Goal: Information Seeking & Learning: Learn about a topic

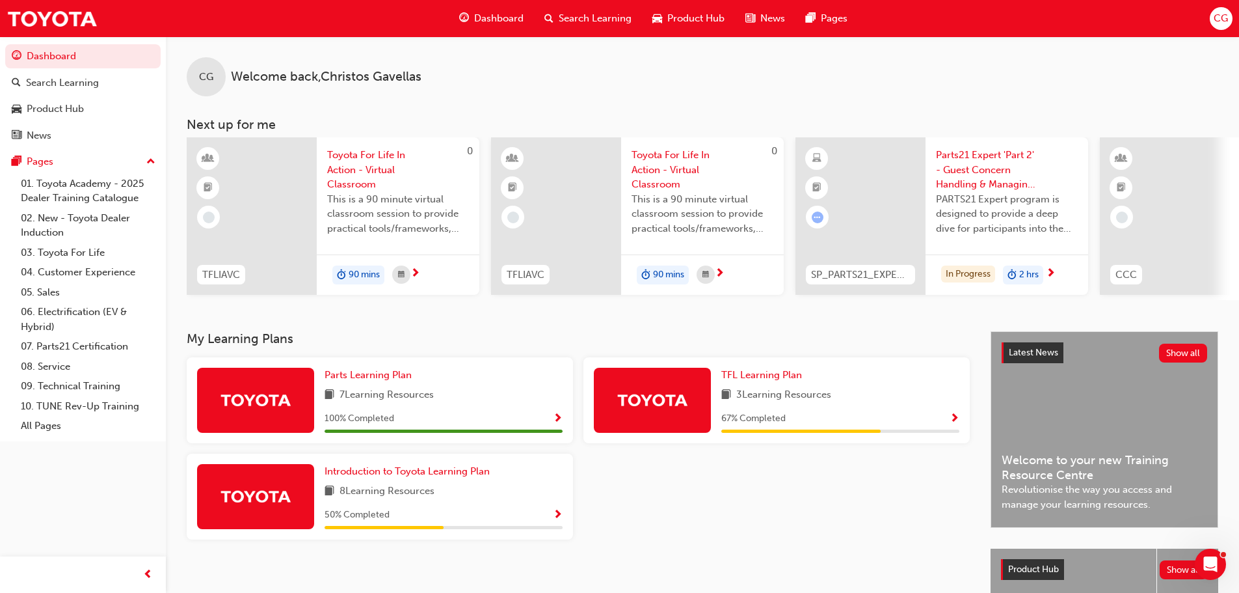
click at [558, 421] on span "Show Progress" at bounding box center [558, 419] width 10 height 12
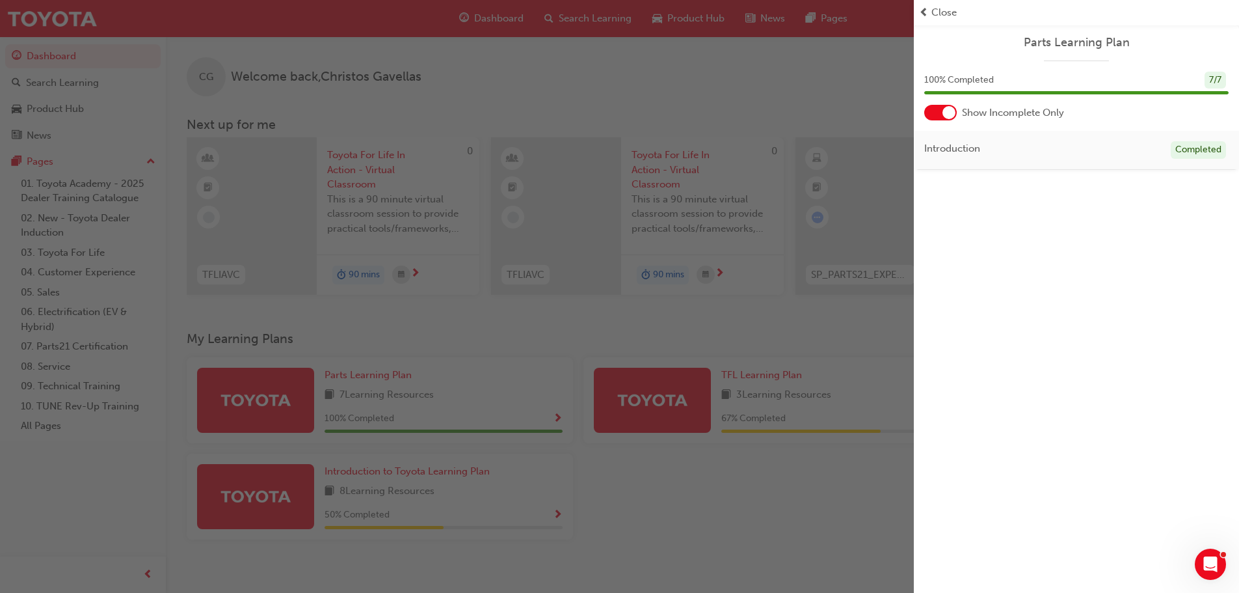
click at [730, 480] on div "button" at bounding box center [457, 296] width 914 height 593
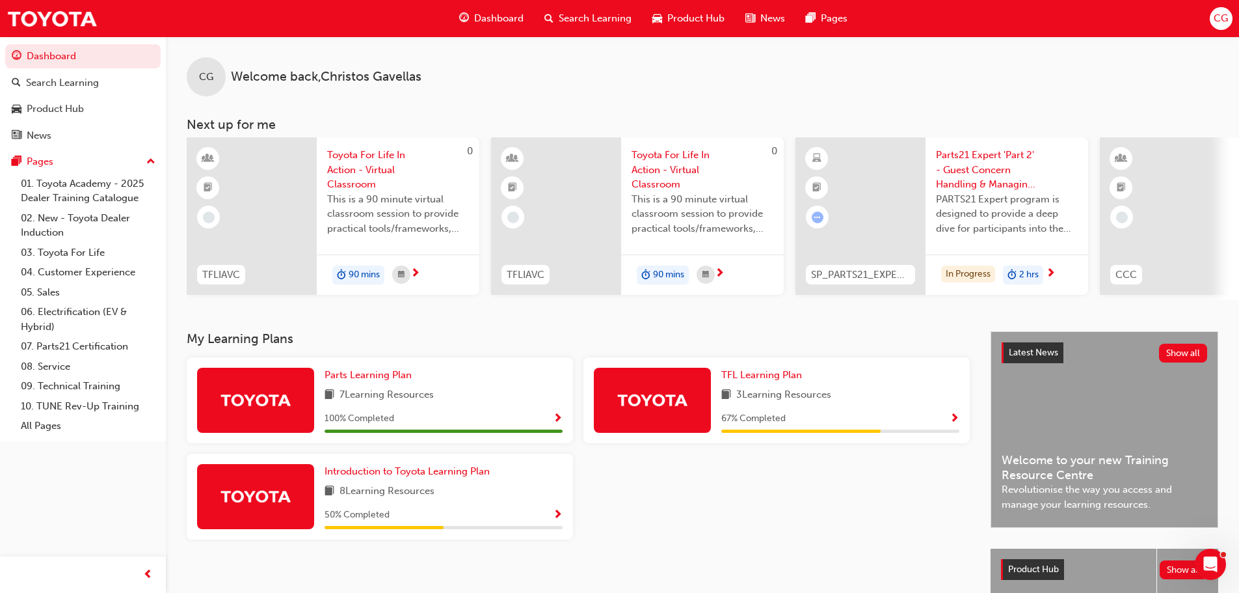
click at [1076, 64] on div "CG Welcome back , [PERSON_NAME]" at bounding box center [702, 66] width 1073 height 60
click at [997, 165] on span "Parts21 Expert 'Part 2' - Guest Concern Handling & Managing Conflict" at bounding box center [1007, 170] width 142 height 44
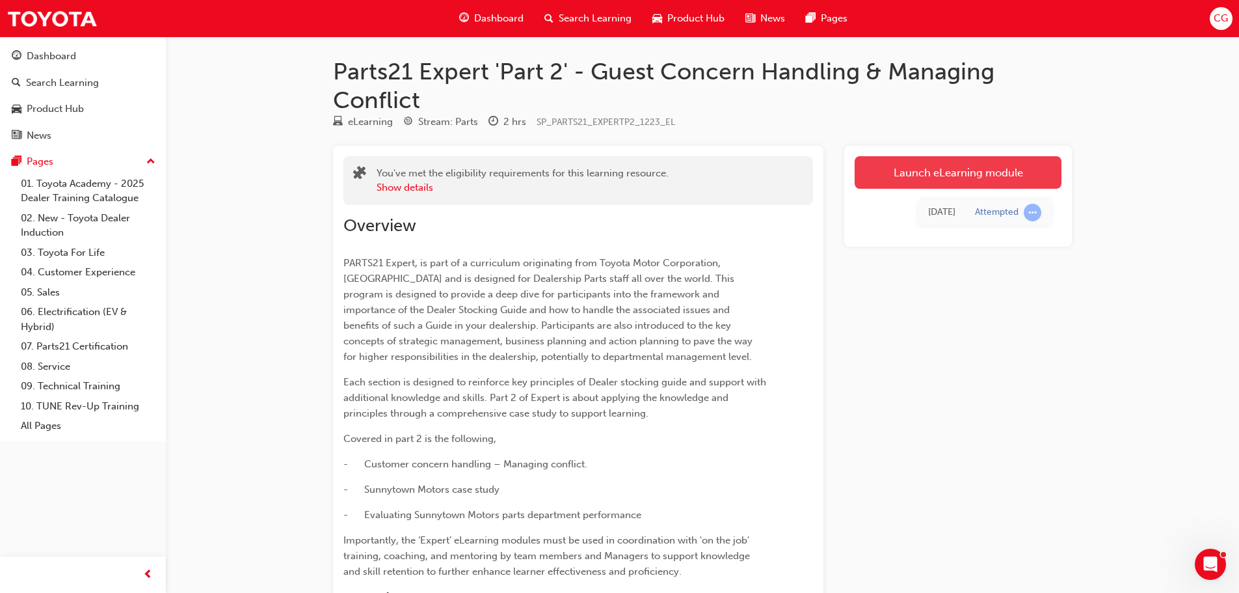
click at [937, 170] on link "Launch eLearning module" at bounding box center [958, 172] width 207 height 33
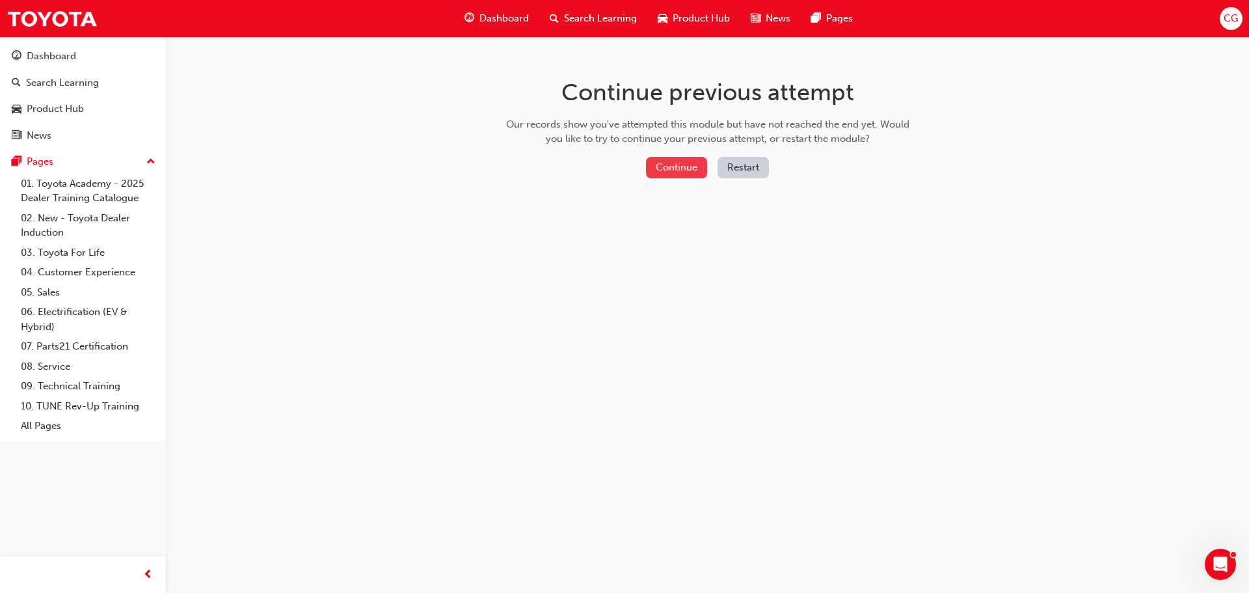
click at [663, 172] on button "Continue" at bounding box center [676, 167] width 61 height 21
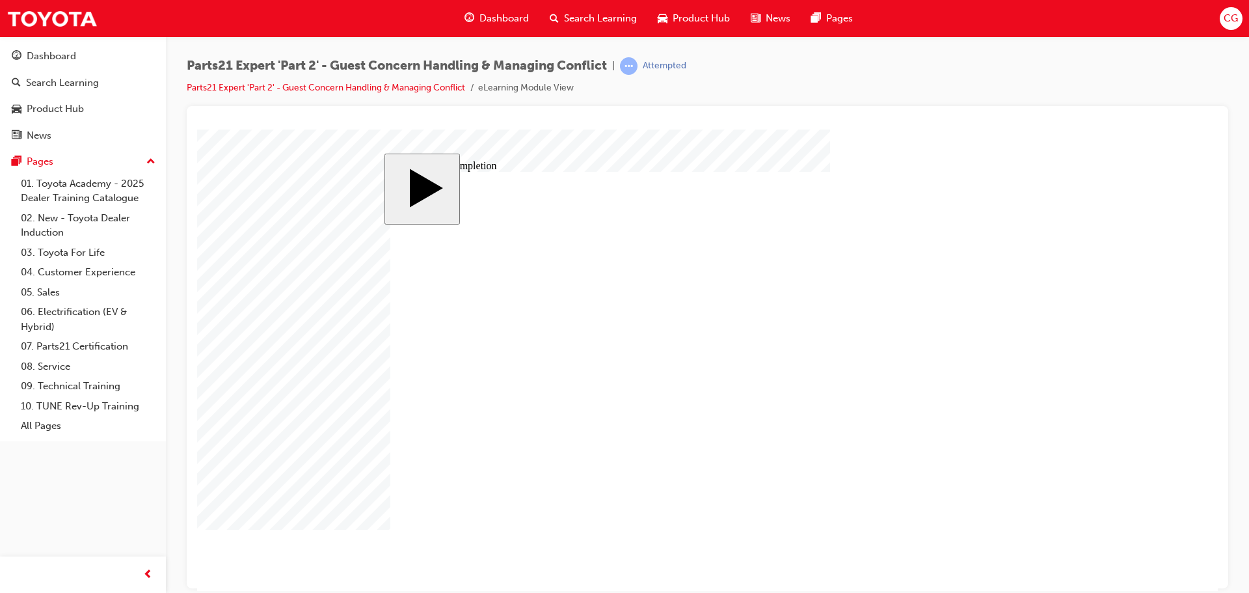
click at [57, 56] on div "Dashboard" at bounding box center [51, 56] width 49 height 15
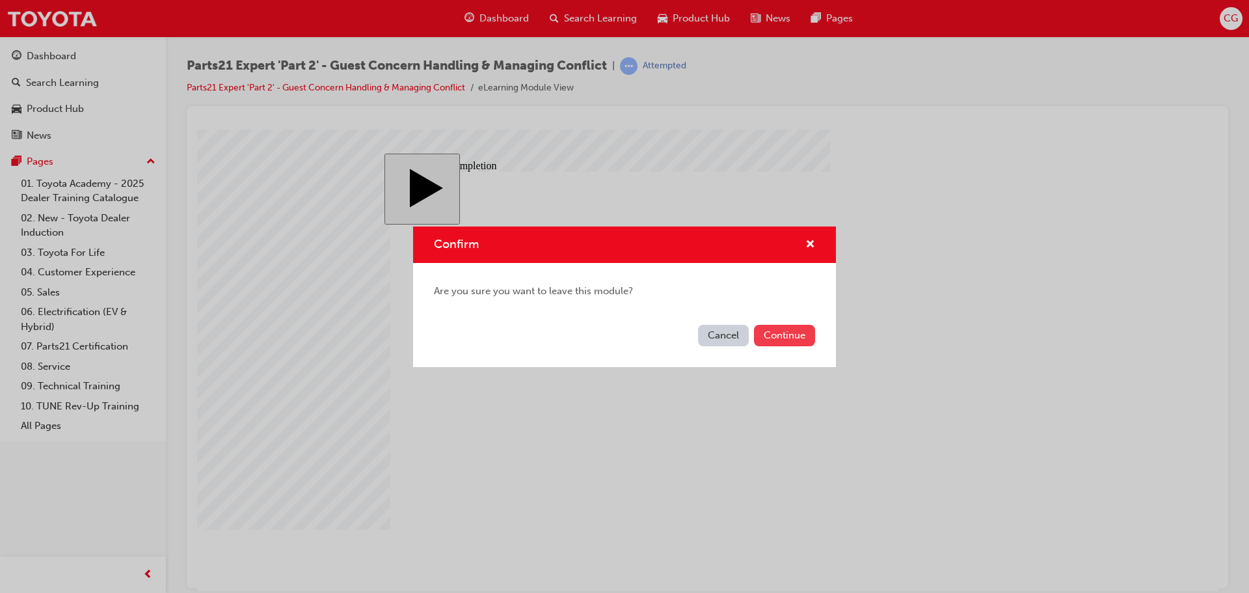
click at [768, 329] on button "Continue" at bounding box center [784, 335] width 61 height 21
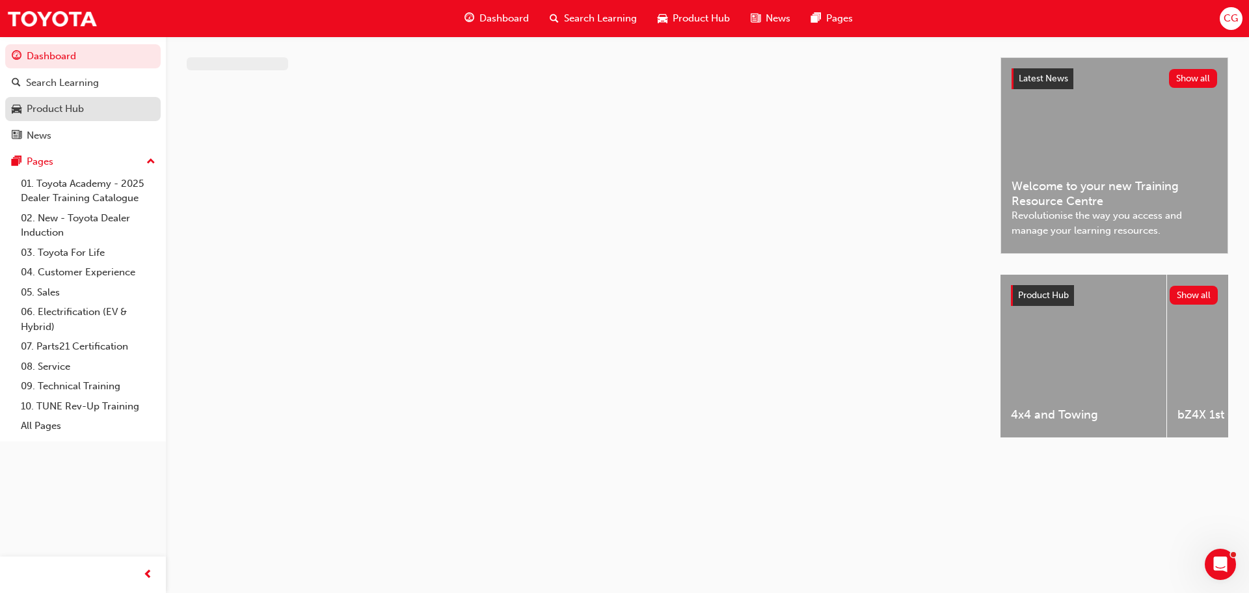
click at [59, 114] on div "Product Hub" at bounding box center [55, 108] width 57 height 15
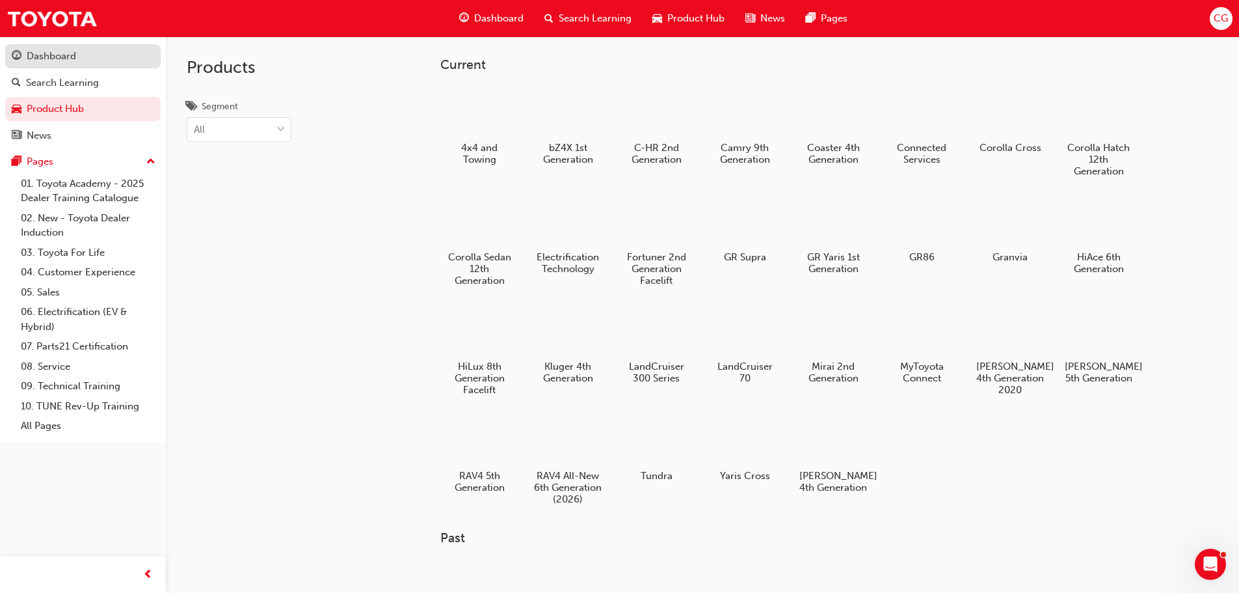
click at [76, 53] on div "Dashboard" at bounding box center [83, 56] width 142 height 16
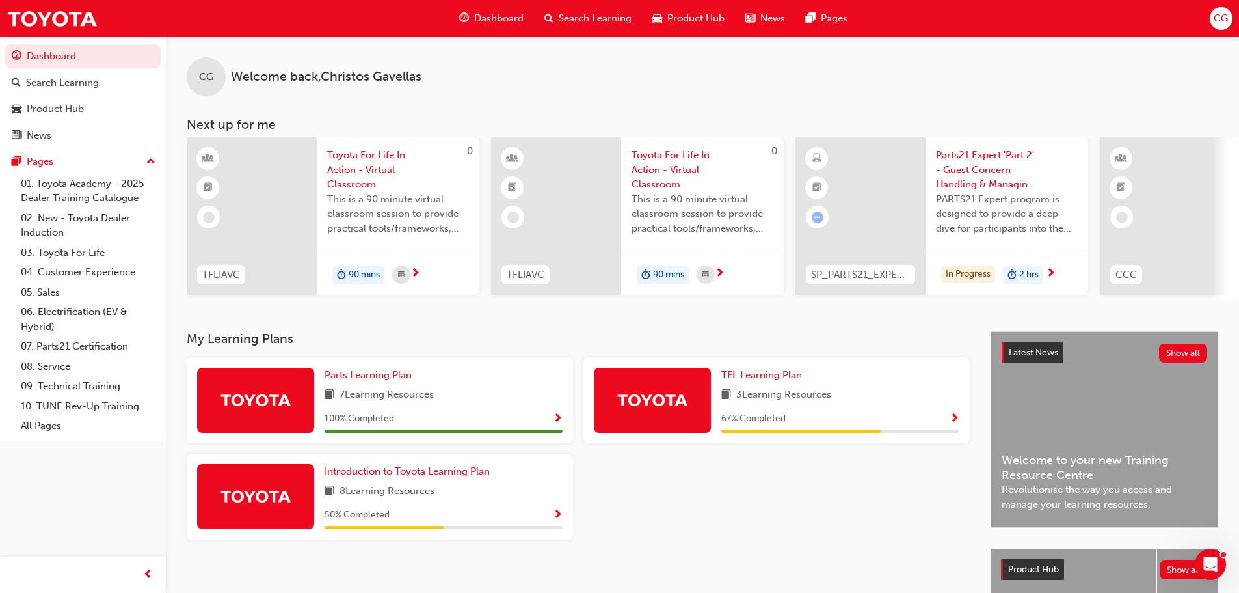
click at [853, 382] on div "TFL Learning Plan" at bounding box center [840, 374] width 238 height 15
click at [757, 379] on span "TFL Learning Plan" at bounding box center [761, 375] width 81 height 12
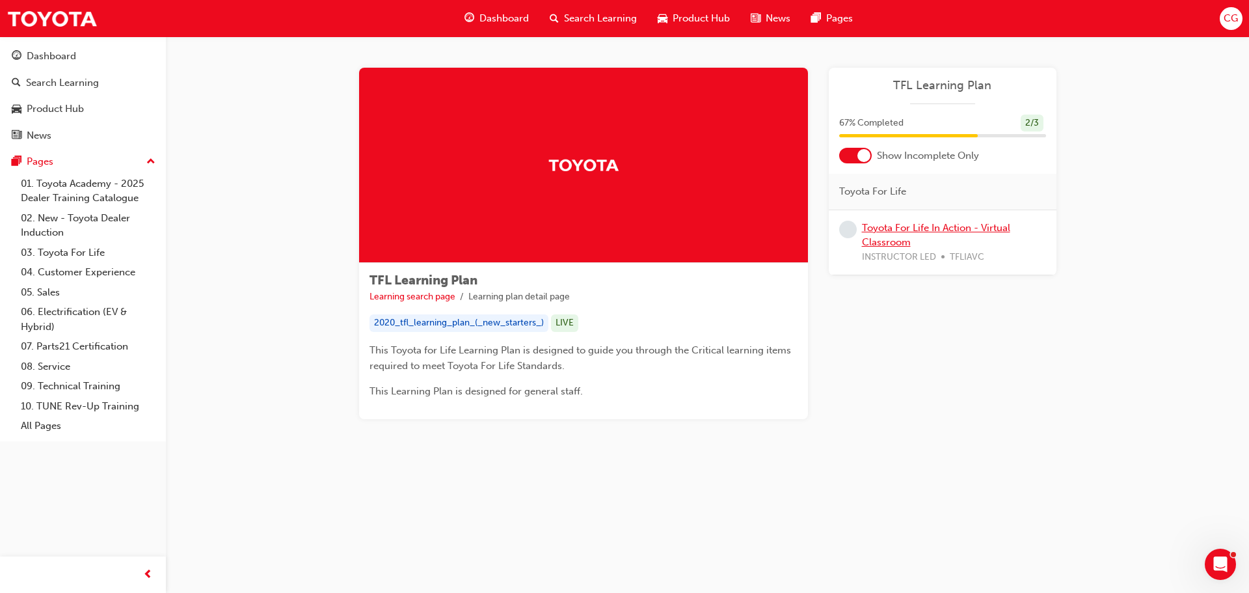
click at [890, 226] on link "Toyota For Life In Action - Virtual Classroom" at bounding box center [936, 235] width 148 height 27
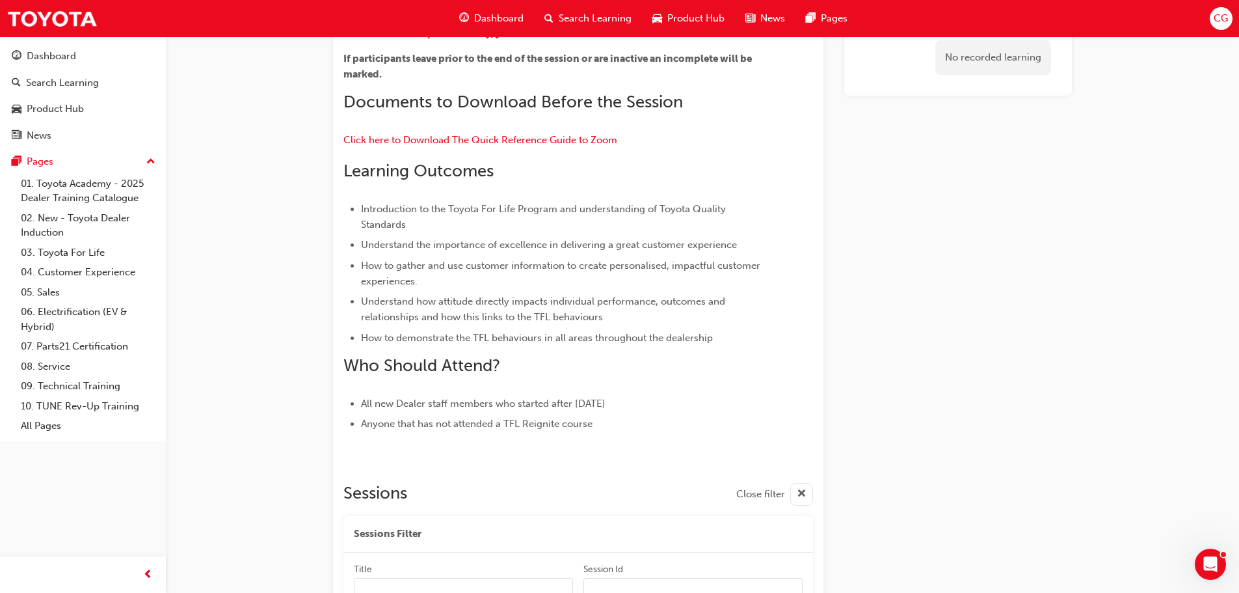
scroll to position [347, 0]
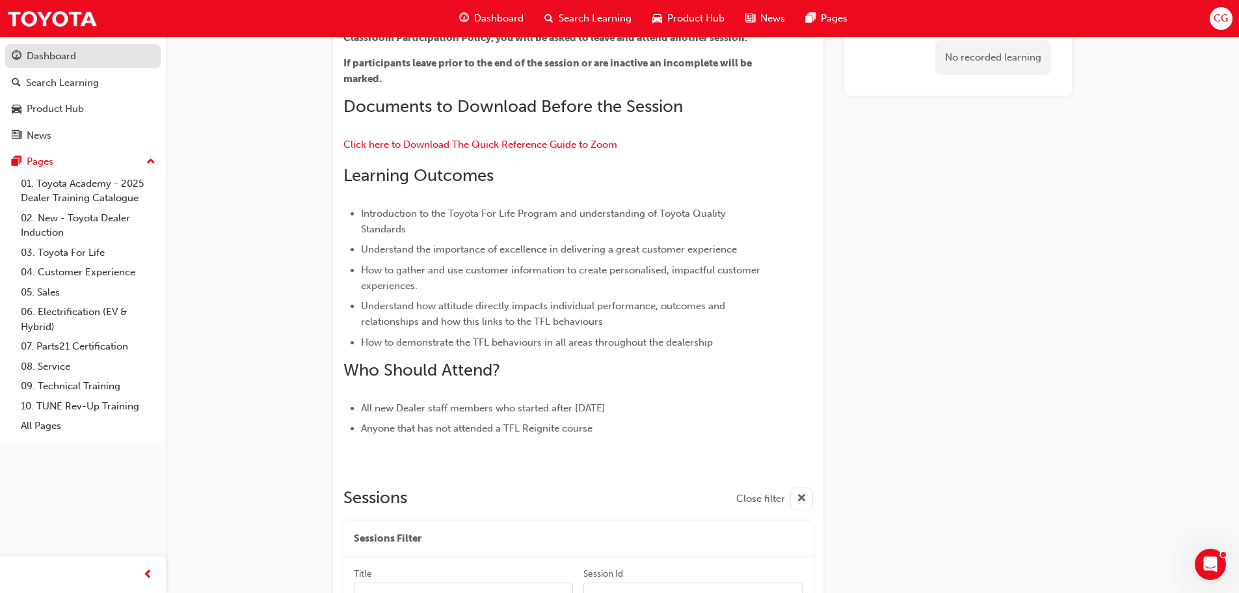
click at [75, 49] on div "Dashboard" at bounding box center [51, 56] width 49 height 15
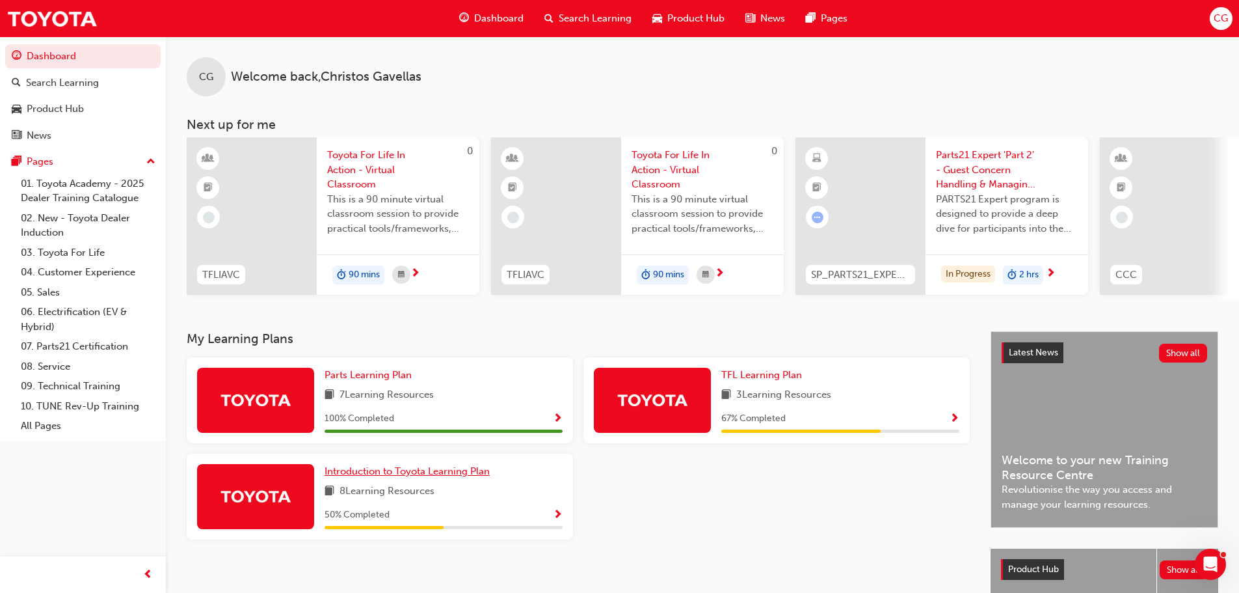
click at [462, 476] on span "Introduction to Toyota Learning Plan" at bounding box center [407, 471] width 165 height 12
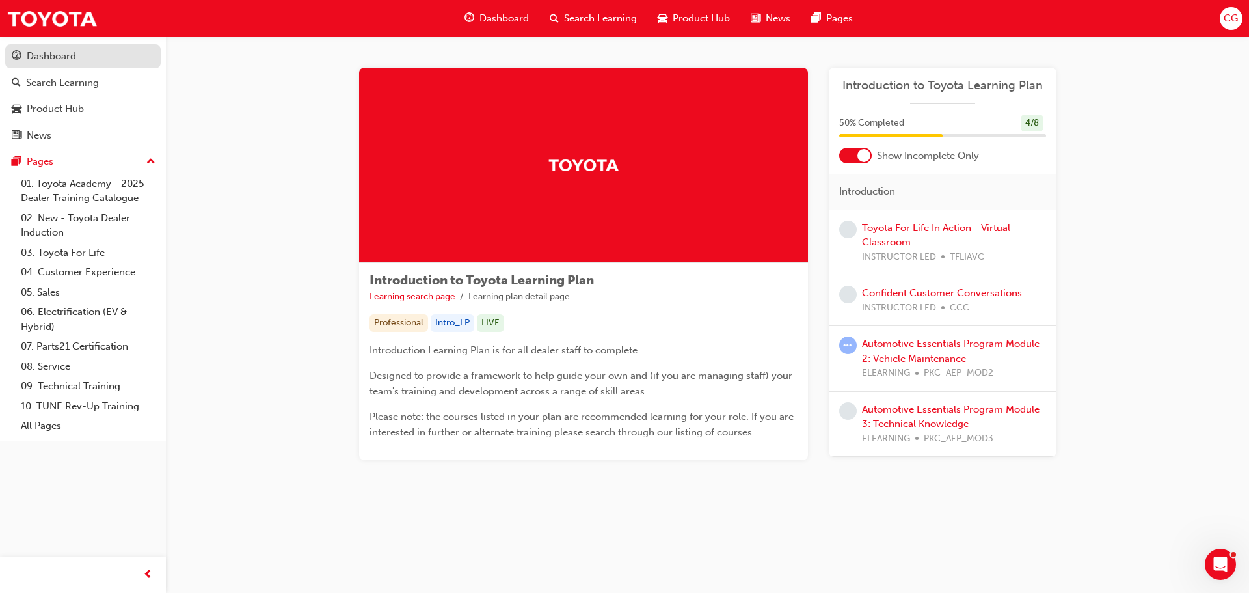
click at [51, 57] on div "Dashboard" at bounding box center [51, 56] width 49 height 15
